Goal: Navigation & Orientation: Find specific page/section

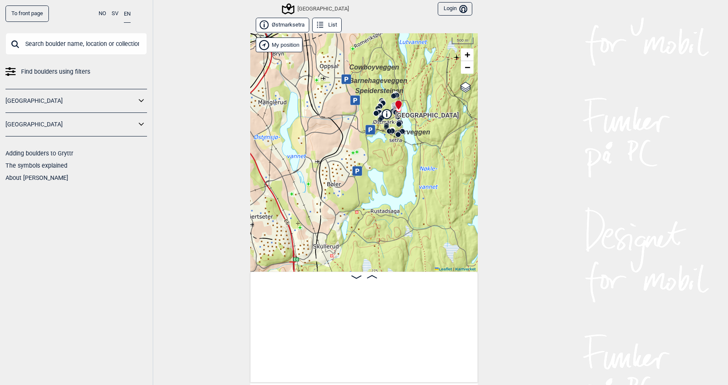
scroll to position [0, 9264]
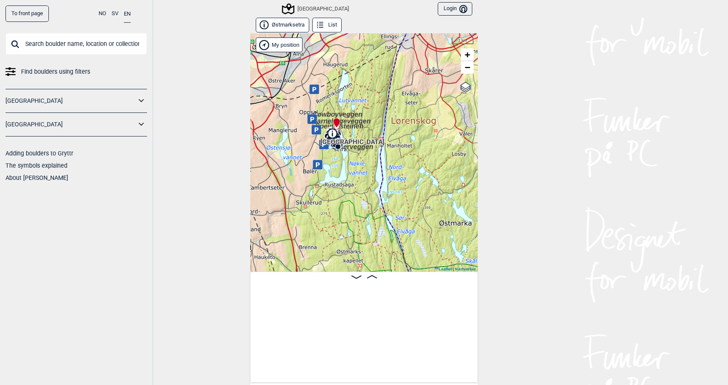
scroll to position [0, 13194]
